Goal: Task Accomplishment & Management: Use online tool/utility

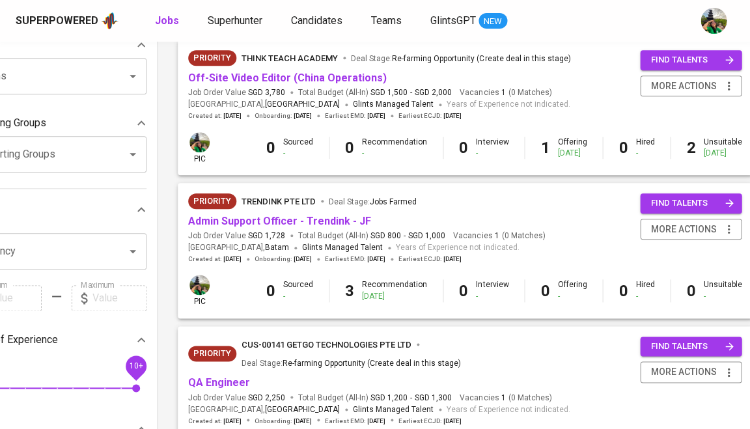
scroll to position [152, 59]
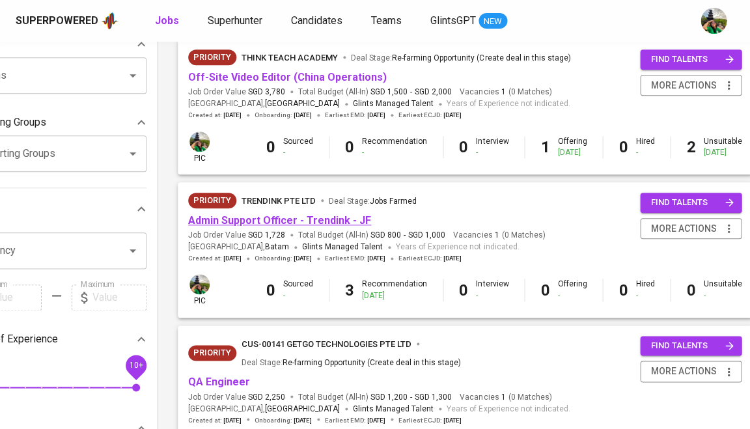
click at [349, 216] on link "Admin Support Officer - Trendink - JF" at bounding box center [279, 220] width 183 height 12
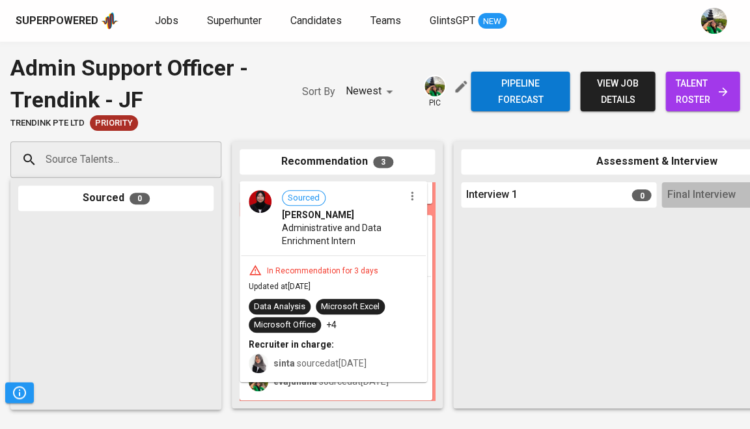
scroll to position [160, 0]
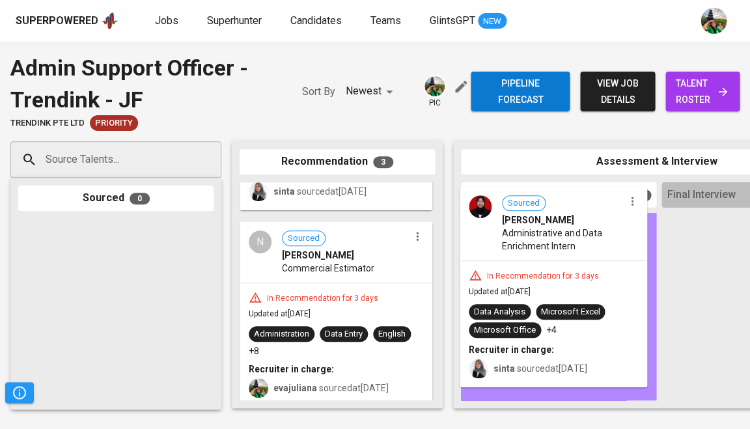
drag, startPoint x: 312, startPoint y: 264, endPoint x: 537, endPoint y: 269, distance: 225.2
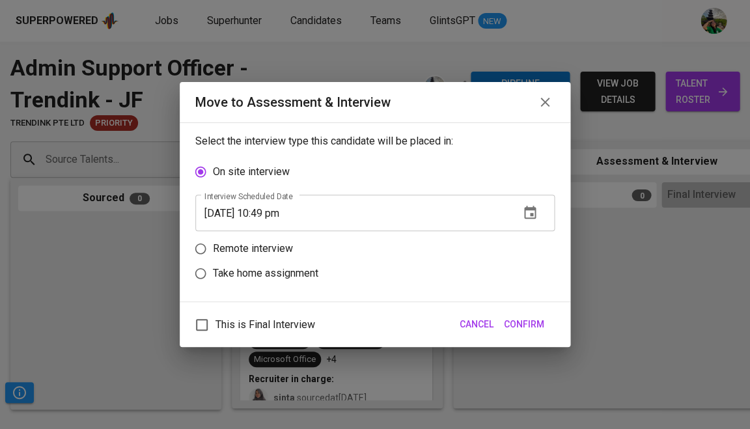
click at [437, 252] on label "Remote interview" at bounding box center [366, 248] width 356 height 25
click at [213, 252] on input "Remote interview" at bounding box center [200, 248] width 25 height 25
radio input "true"
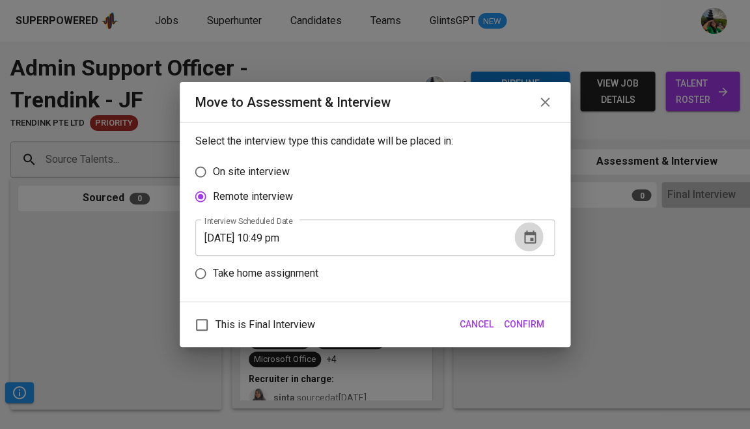
click at [534, 241] on icon "button" at bounding box center [530, 238] width 16 height 16
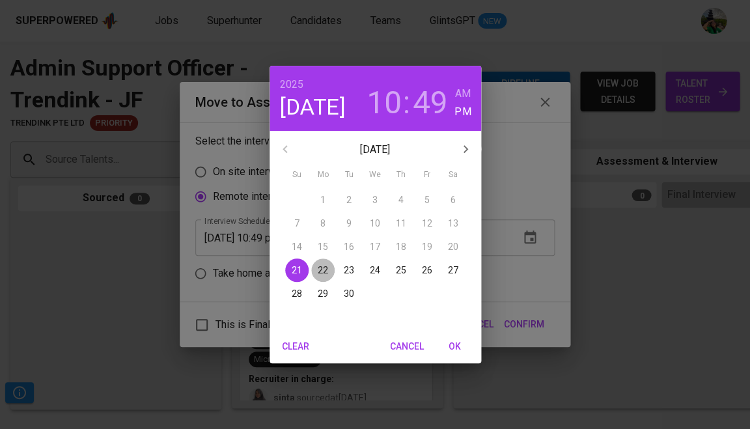
click at [328, 266] on span "22" at bounding box center [322, 270] width 23 height 13
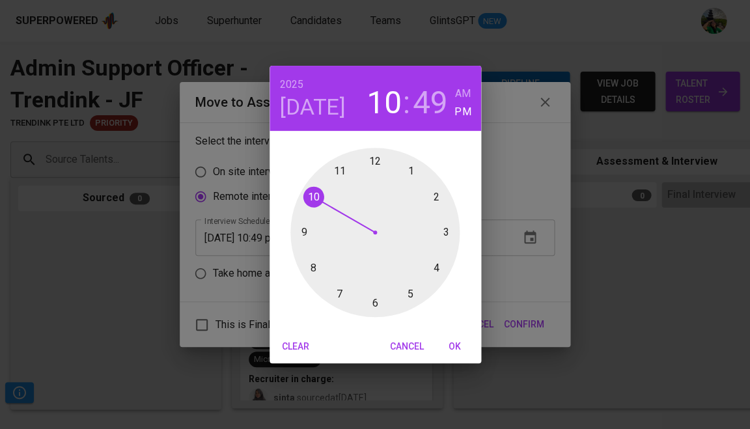
click at [439, 197] on div at bounding box center [374, 232] width 169 height 169
click at [375, 162] on div at bounding box center [374, 232] width 169 height 169
type input "[DATE] 02:00 pm"
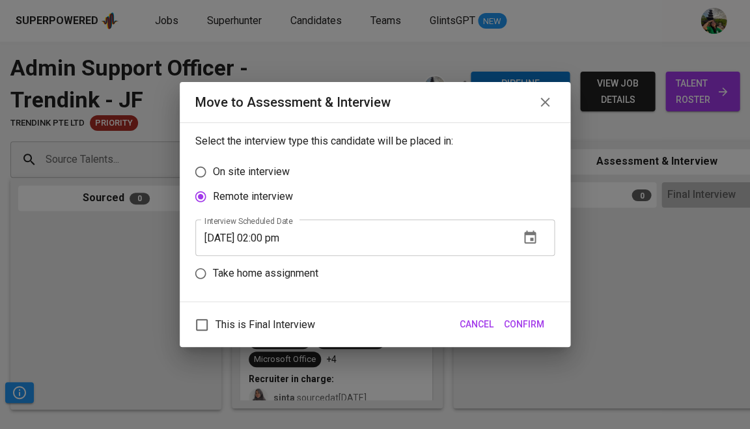
click at [523, 320] on span "Confirm" at bounding box center [524, 324] width 40 height 16
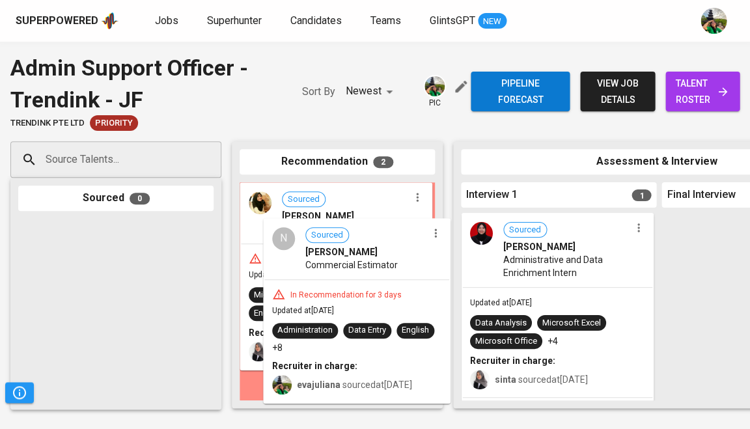
scroll to position [0, 0]
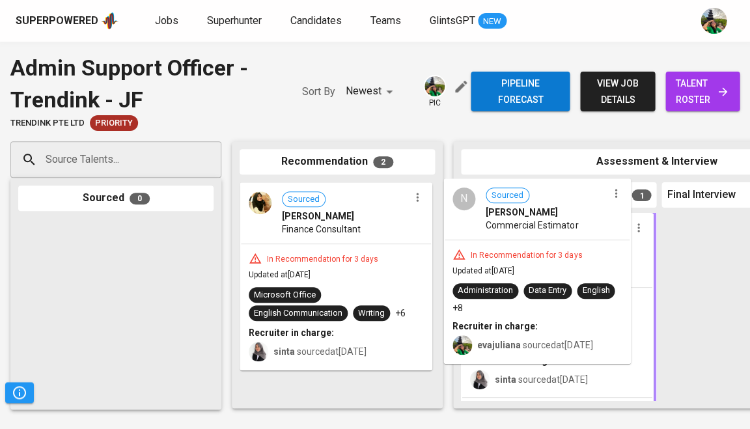
drag, startPoint x: 354, startPoint y: 318, endPoint x: 564, endPoint y: 279, distance: 213.3
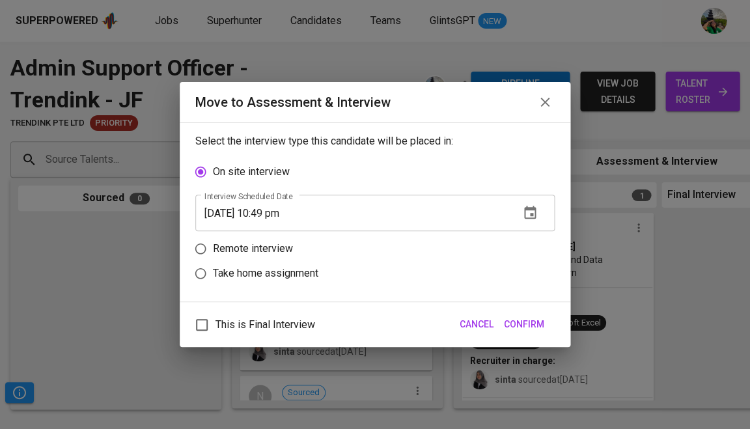
click at [500, 251] on label "Remote interview" at bounding box center [366, 248] width 356 height 25
click at [213, 251] on input "Remote interview" at bounding box center [200, 248] width 25 height 25
radio input "true"
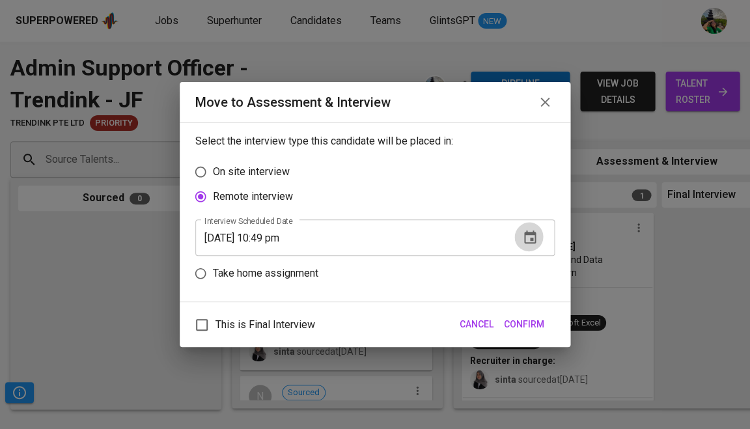
click at [527, 241] on icon "button" at bounding box center [530, 238] width 16 height 16
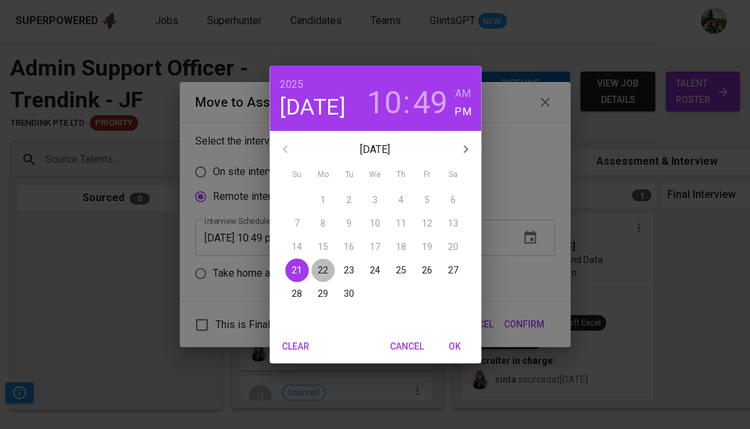
click at [324, 265] on p "22" at bounding box center [323, 270] width 10 height 13
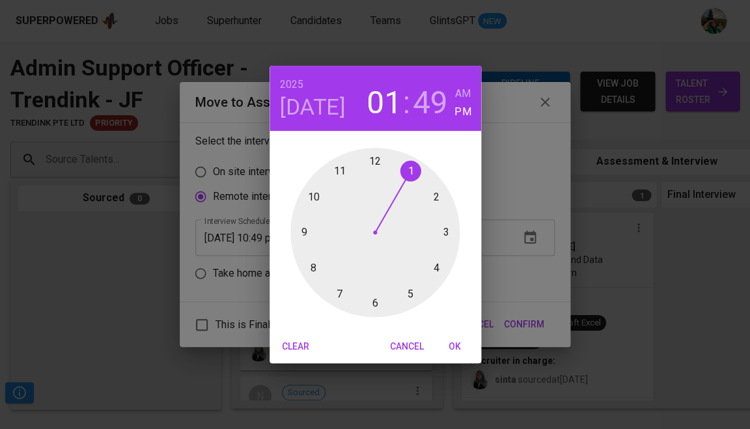
click at [409, 172] on div at bounding box center [374, 232] width 169 height 169
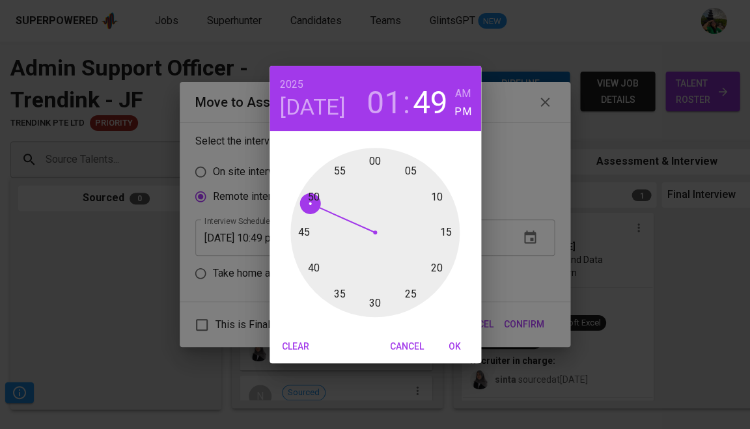
click at [374, 157] on div at bounding box center [374, 232] width 169 height 169
type input "[DATE] 01:00 pm"
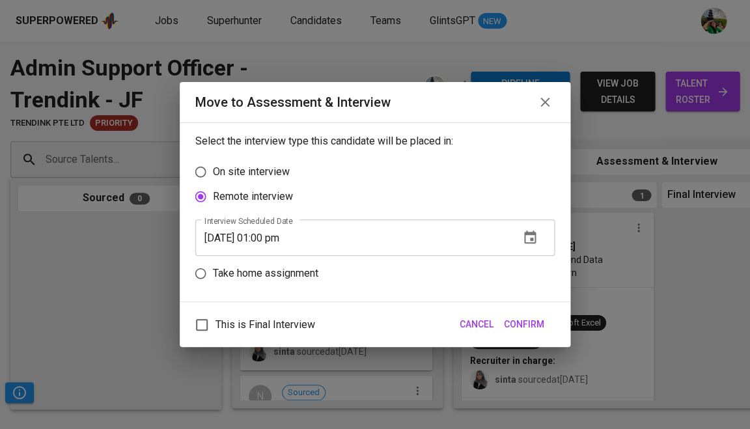
click at [531, 325] on span "Confirm" at bounding box center [524, 324] width 40 height 16
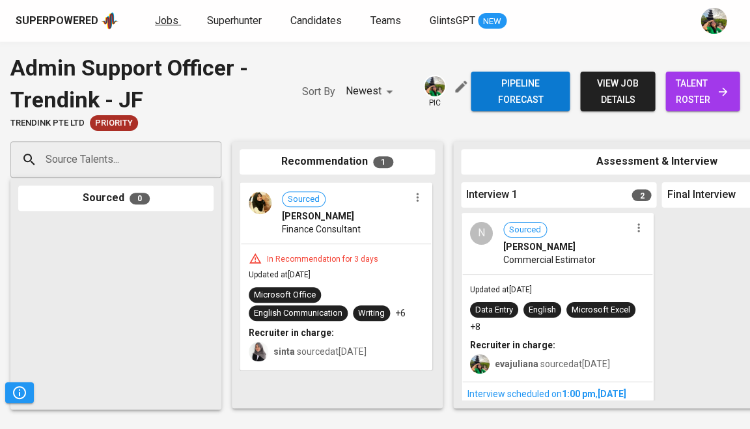
click at [167, 14] on span "Jobs" at bounding box center [166, 20] width 23 height 12
